Goal: Task Accomplishment & Management: Complete application form

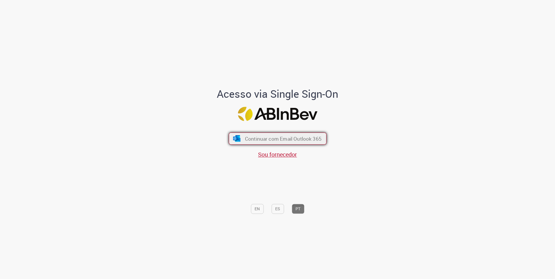
click at [288, 140] on span "Continuar com Email Outlook 365" at bounding box center [283, 138] width 77 height 7
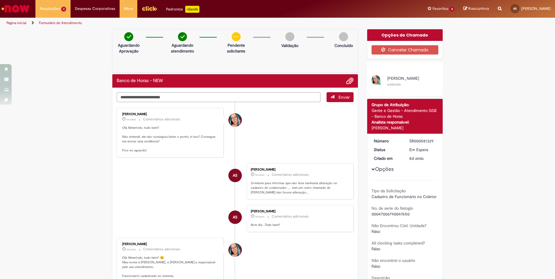
click at [144, 97] on textarea "Digite sua mensagem aqui..." at bounding box center [219, 97] width 204 height 10
click at [144, 98] on textarea "Digite sua mensagem aqui..." at bounding box center [219, 97] width 204 height 10
click at [145, 96] on textarea "Digite sua mensagem aqui..." at bounding box center [219, 97] width 204 height 10
type textarea "*"
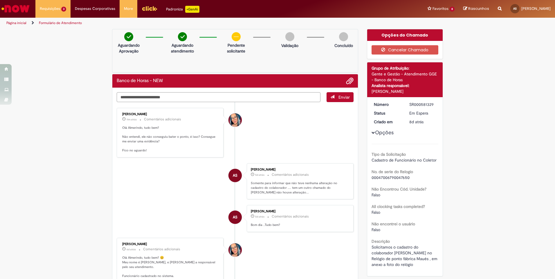
click at [160, 96] on textarea "Digite sua mensagem aqui..." at bounding box center [219, 97] width 204 height 10
click at [348, 79] on span "Adicionar anexos" at bounding box center [349, 81] width 7 height 7
click at [54, 47] on div "Verificar Código de Barras Aguardando Aprovação Aguardando atendimento Clique p…" at bounding box center [277, 219] width 555 height 381
click at [350, 82] on span "Adicionar anexos" at bounding box center [349, 81] width 7 height 7
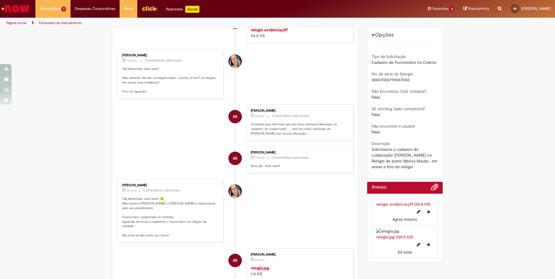
scroll to position [11, 0]
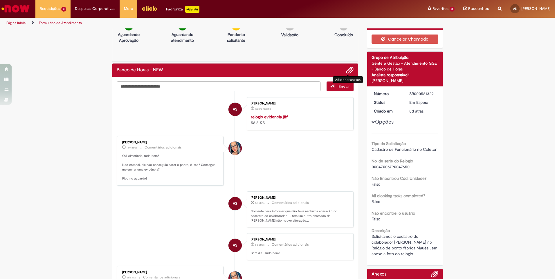
click at [153, 88] on textarea "Digite sua mensagem aqui..." at bounding box center [219, 87] width 204 height 10
type textarea "**********"
click at [341, 88] on span "Enviar" at bounding box center [344, 86] width 11 height 5
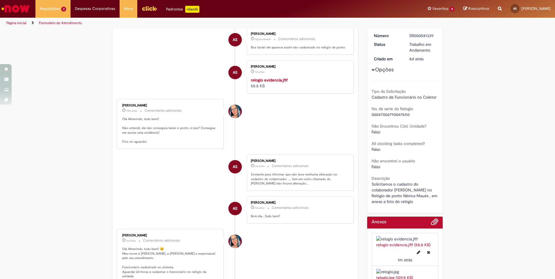
scroll to position [0, 0]
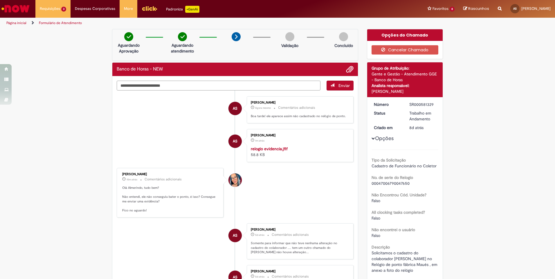
click at [159, 87] on textarea "Digite sua mensagem aqui..." at bounding box center [219, 86] width 204 height 10
type textarea "**********"
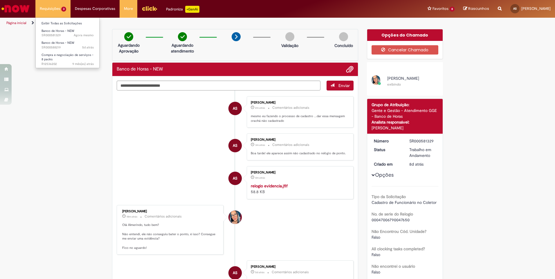
click at [51, 9] on li "Requisições 3 Exibir Todas as Solicitações Banco de Horas - NEW Agora mesmo Ago…" at bounding box center [52, 8] width 35 height 17
click at [57, 34] on span "Agora mesmo Agora mesmo SR000581329" at bounding box center [68, 35] width 52 height 5
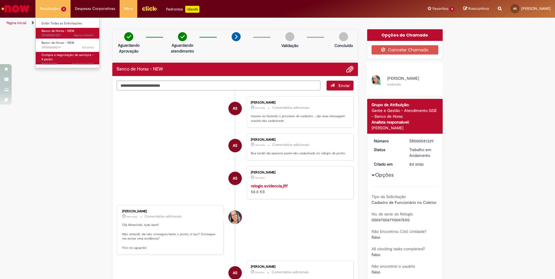
click at [67, 54] on span "Compra e negociação de serviços - 8 packs" at bounding box center [68, 57] width 52 height 9
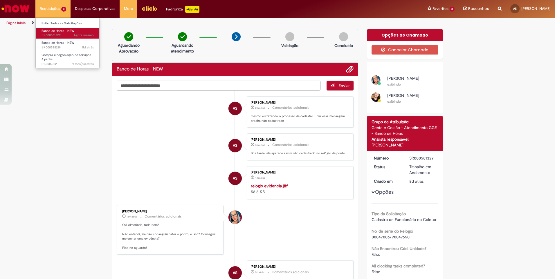
click at [55, 31] on span "Banco de Horas - NEW" at bounding box center [58, 31] width 33 height 4
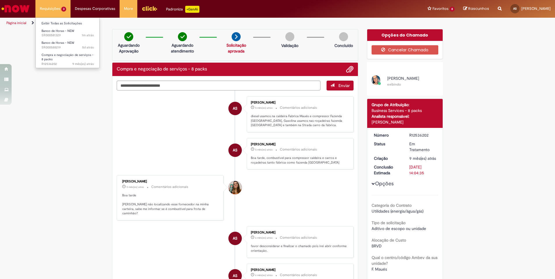
click at [50, 10] on li "Requisições 3 Exibir Todas as Solicitações Banco de Horas - NEW 1m atrás 1m atr…" at bounding box center [52, 8] width 35 height 17
click at [59, 32] on span "Banco de Horas - NEW" at bounding box center [58, 31] width 33 height 4
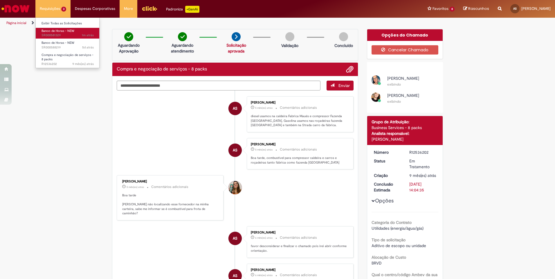
click at [60, 30] on span "Banco de Horas - NEW" at bounding box center [58, 31] width 33 height 4
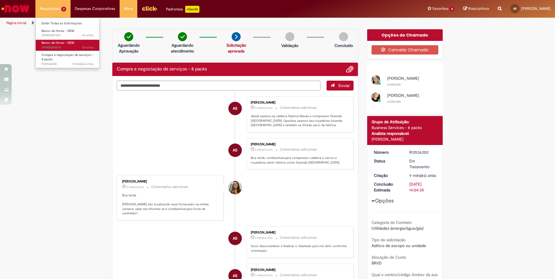
click at [70, 45] on span "Banco de Horas - NEW" at bounding box center [58, 43] width 33 height 4
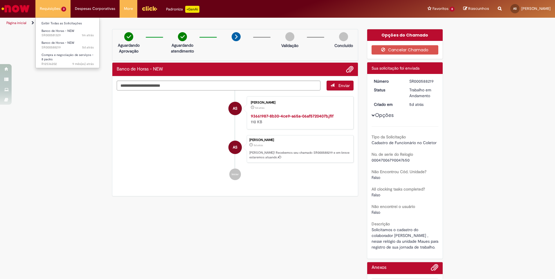
click at [55, 9] on li "Requisições 3 Exibir Todas as Solicitações Banco de Horas - NEW 1m atrás 1m atr…" at bounding box center [52, 8] width 35 height 17
click at [58, 31] on span "Banco de Horas - NEW" at bounding box center [58, 31] width 33 height 4
